Goal: Navigation & Orientation: Find specific page/section

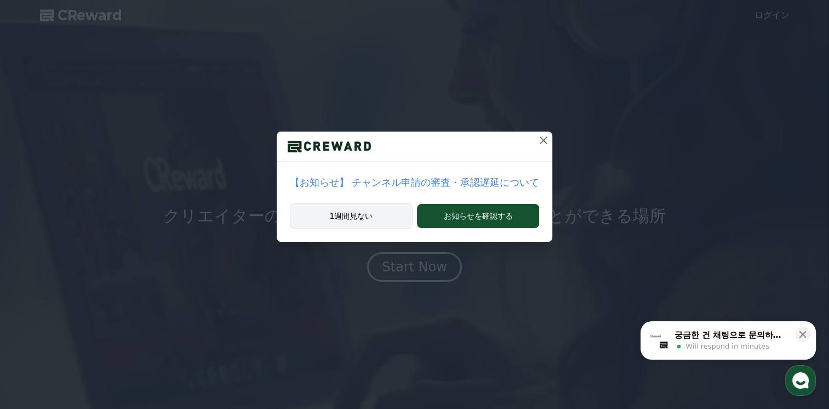
click at [378, 211] on button "1週間見ない" at bounding box center [351, 215] width 123 height 25
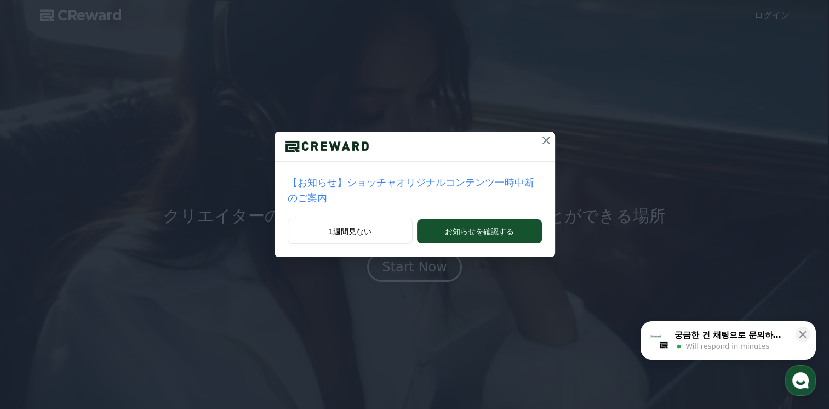
click at [540, 139] on icon at bounding box center [546, 140] width 13 height 13
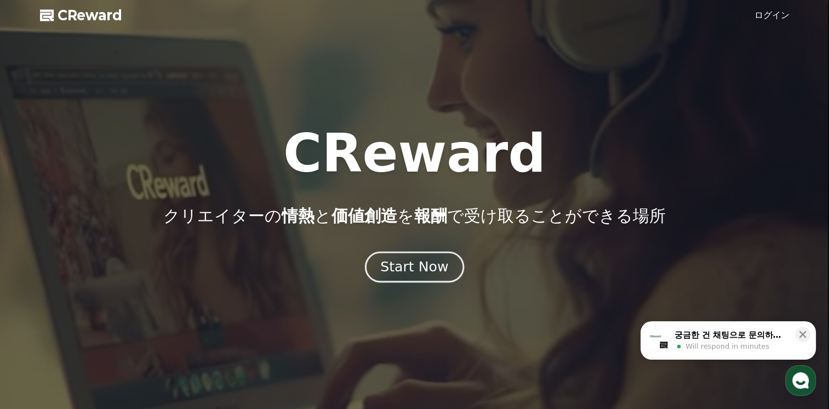
click at [427, 264] on div "Start Now" at bounding box center [414, 267] width 68 height 19
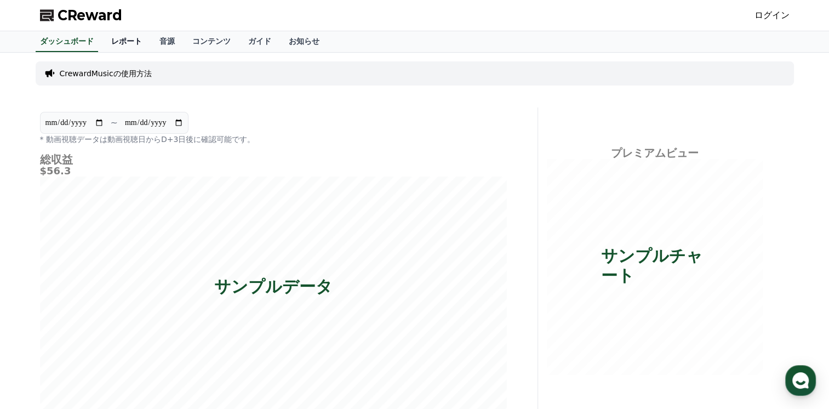
click at [108, 41] on link "レポート" at bounding box center [127, 41] width 48 height 21
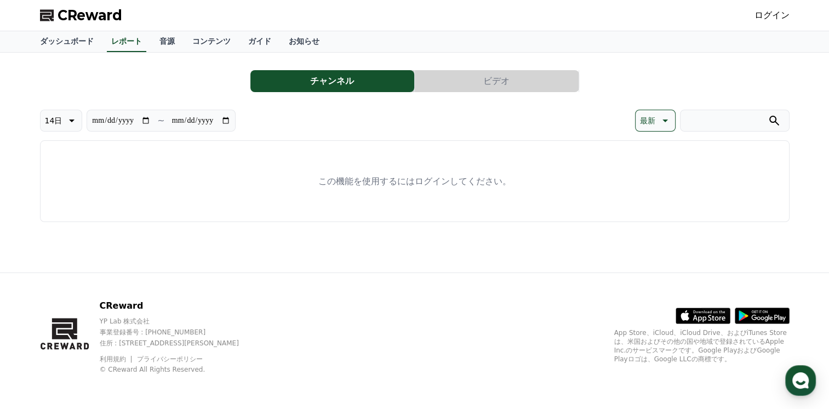
click at [338, 76] on button "チャンネル" at bounding box center [333, 81] width 164 height 22
click at [151, 38] on link "音源" at bounding box center [167, 41] width 33 height 21
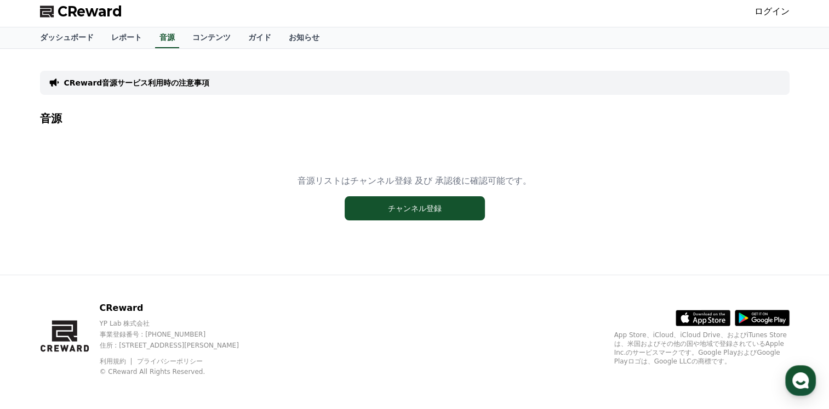
scroll to position [5, 0]
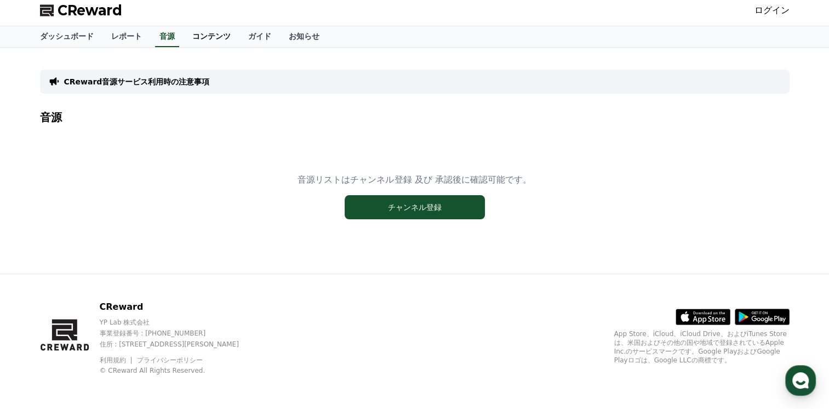
click at [186, 32] on link "コンテンツ" at bounding box center [212, 36] width 56 height 21
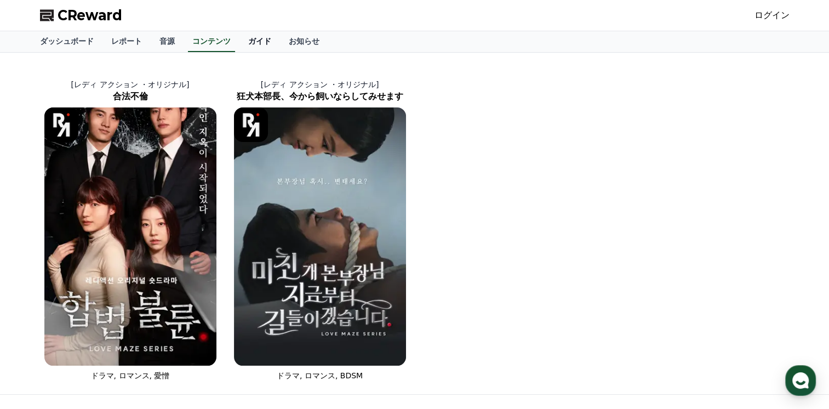
click at [240, 43] on link "ガイド" at bounding box center [260, 41] width 41 height 21
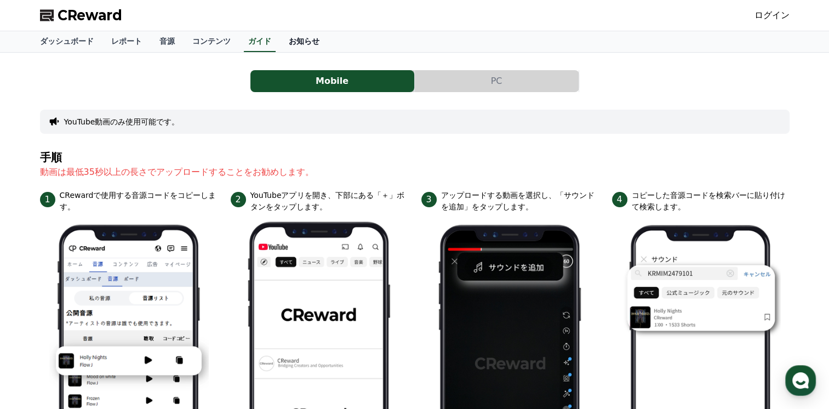
click at [280, 39] on link "お知らせ" at bounding box center [304, 41] width 48 height 21
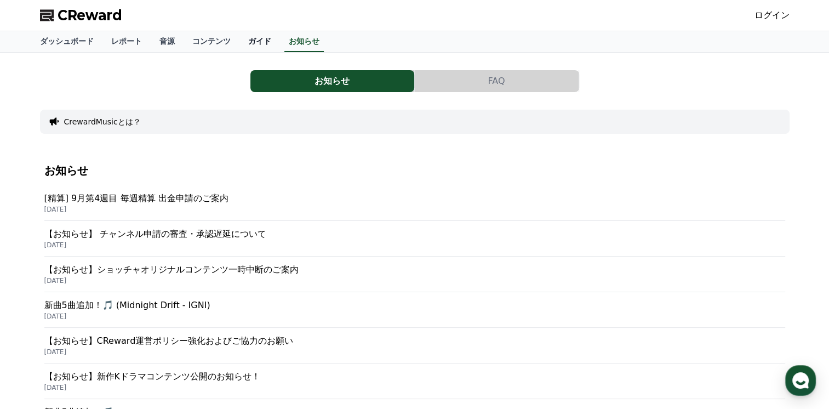
click at [240, 39] on link "ガイド" at bounding box center [260, 41] width 41 height 21
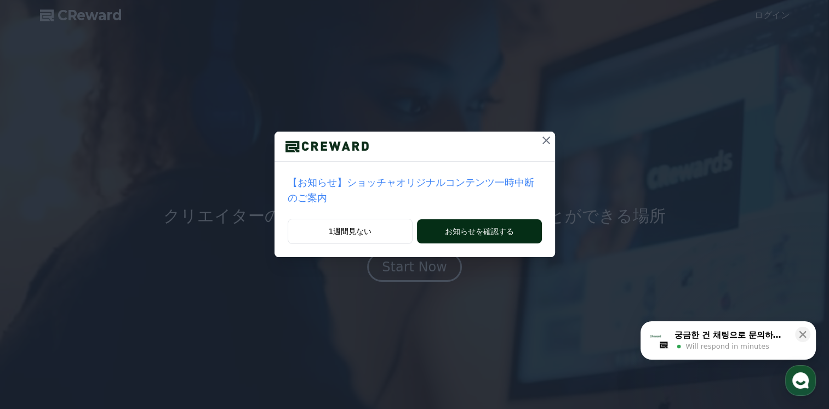
click at [441, 219] on button "お知らせを確認する" at bounding box center [479, 231] width 124 height 24
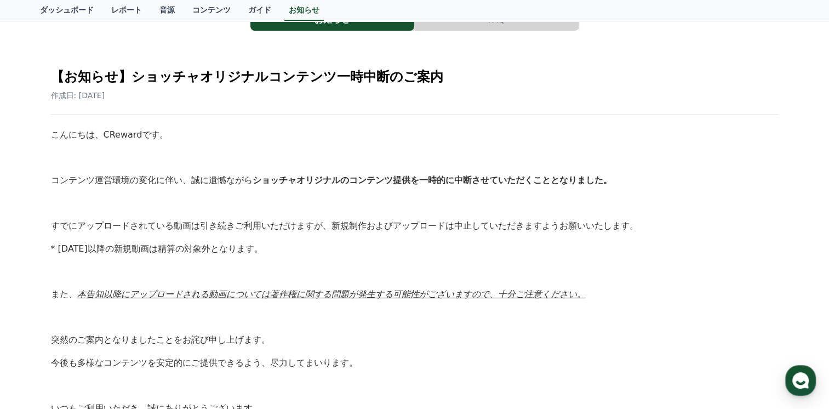
scroll to position [4, 0]
